Goal: Use online tool/utility: Utilize a website feature to perform a specific function

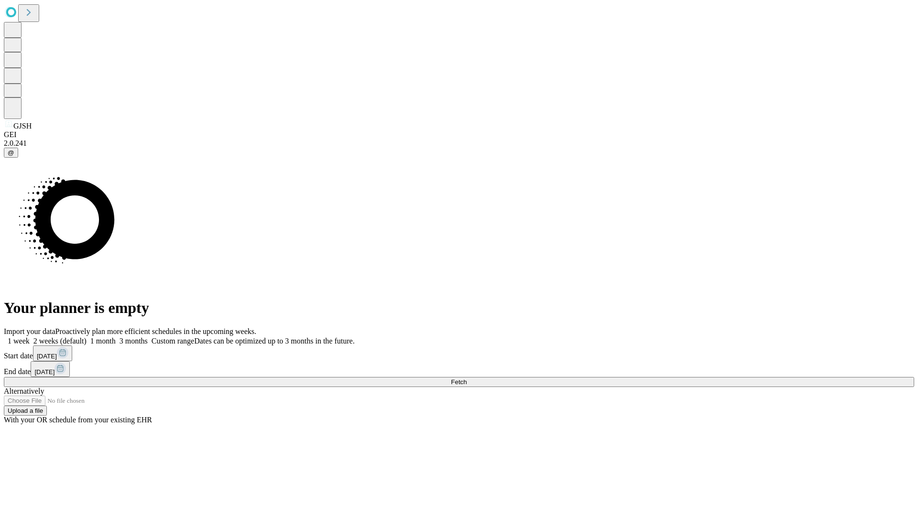
click at [467, 379] on span "Fetch" at bounding box center [459, 382] width 16 height 7
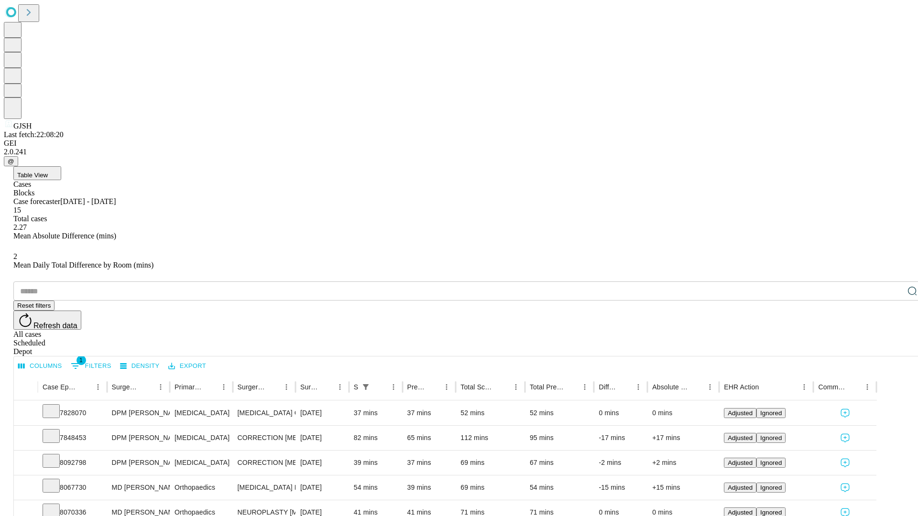
click at [48, 172] on span "Table View" at bounding box center [32, 175] width 31 height 7
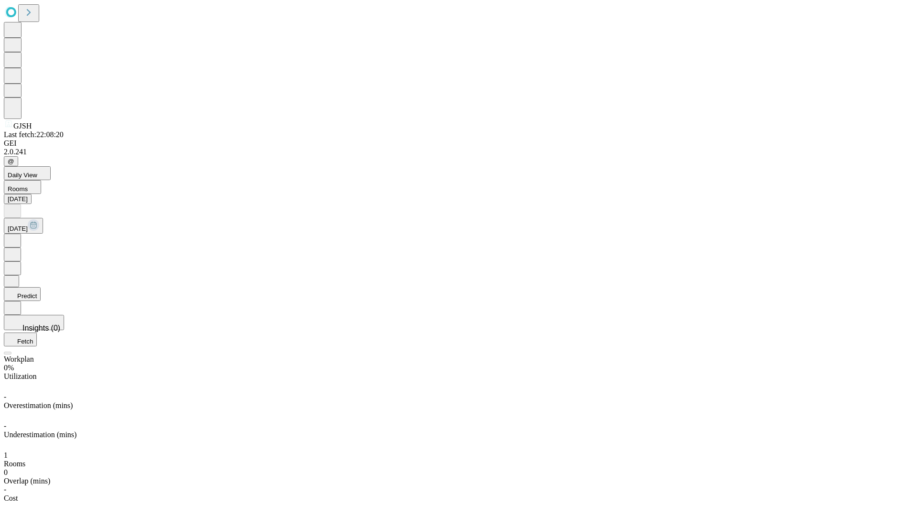
click at [41, 287] on button "Predict" at bounding box center [22, 294] width 37 height 14
